Goal: Entertainment & Leisure: Consume media (video, audio)

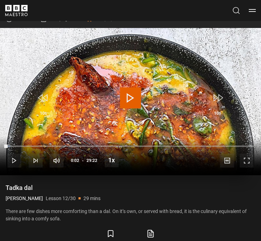
click at [130, 96] on span "Video Player" at bounding box center [130, 97] width 21 height 21
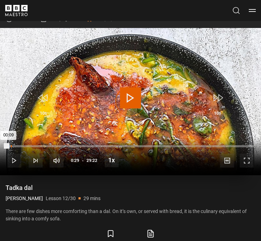
click at [12, 146] on div "Loaded : 1.11% 00:24 00:09" at bounding box center [130, 146] width 246 height 2
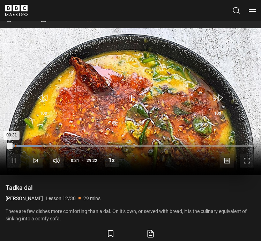
click at [15, 146] on div "Loaded : 13.90% 00:57 00:31" at bounding box center [130, 146] width 246 height 2
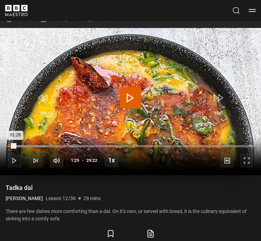
click at [20, 146] on div "Loaded : 14.45% 01:29 01:29" at bounding box center [130, 146] width 246 height 2
click at [24, 146] on div "Loaded : 15.04% 02:02 01:31" at bounding box center [130, 146] width 246 height 2
click at [29, 146] on div "Loaded : 16.45% 02:34 02:34" at bounding box center [130, 146] width 246 height 2
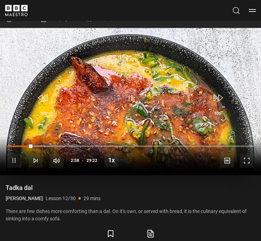
click at [116, 78] on video "Video Player" at bounding box center [130, 101] width 261 height 147
click at [66, 145] on div "10s Skip Back 10 seconds Pause 10s Skip Forward 10 seconds Loaded : 34.33% 26:4…" at bounding box center [130, 155] width 261 height 39
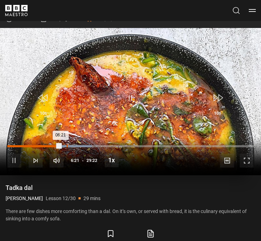
click at [67, 147] on div "Loaded : 34.33% 07:04 06:21" at bounding box center [130, 146] width 246 height 2
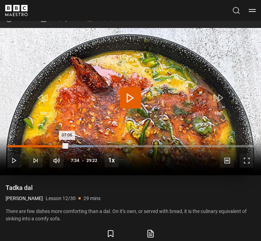
click at [71, 147] on div "07:34" at bounding box center [71, 146] width 1 height 2
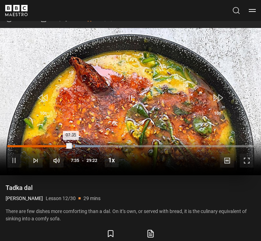
click at [74, 147] on div "Loaded : 37.73% 07:54 07:35" at bounding box center [130, 146] width 246 height 2
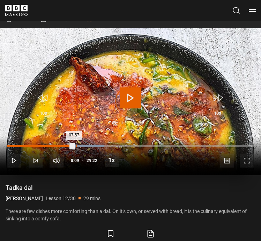
click at [76, 147] on div "08:09" at bounding box center [76, 146] width 1 height 2
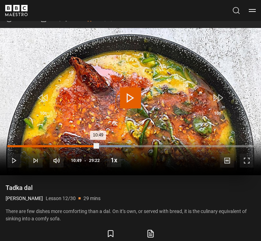
click at [91, 146] on div "10:01" at bounding box center [91, 146] width 1 height 2
